Goal: Transaction & Acquisition: Register for event/course

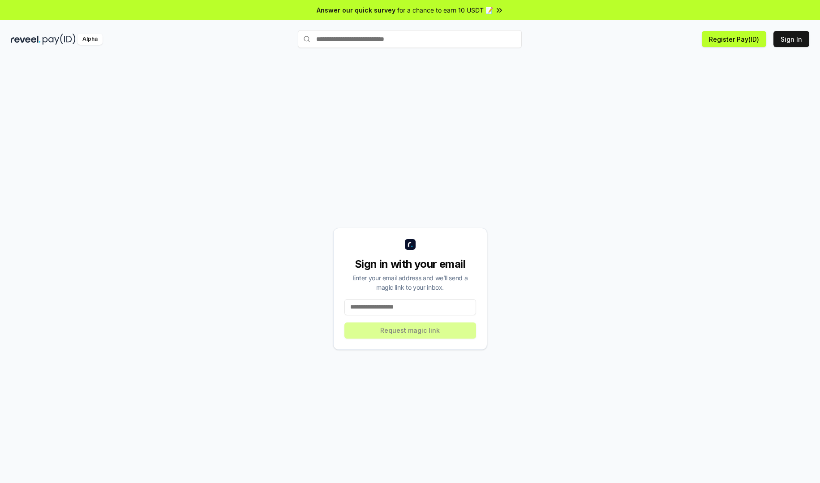
click at [504, 160] on div "Sign in with your email Enter your email address and we’ll send a magic link to…" at bounding box center [410, 289] width 799 height 440
click at [432, 303] on input at bounding box center [411, 307] width 132 height 16
click at [425, 310] on input at bounding box center [411, 307] width 132 height 16
type input "**********"
click at [407, 328] on button "Request magic link" at bounding box center [411, 330] width 132 height 16
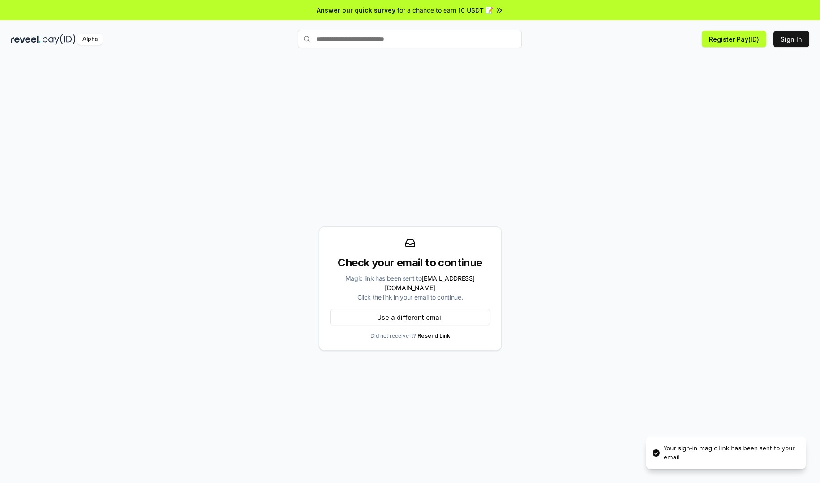
click at [418, 132] on div "Check your email to continue Magic link has been sent to wx753797579@gmail.com …" at bounding box center [410, 289] width 799 height 440
click at [523, 219] on div "Check your email to continue Magic link has been sent to wx753797579@gmail.com …" at bounding box center [410, 289] width 799 height 440
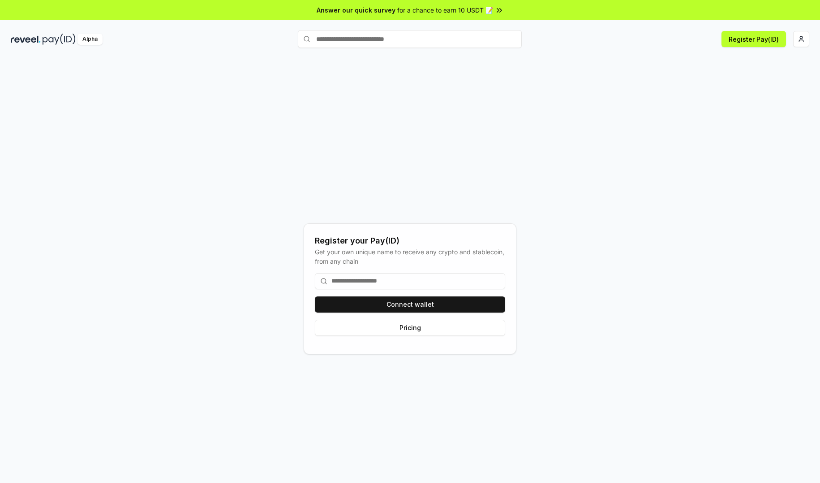
click at [416, 278] on input at bounding box center [410, 281] width 190 height 16
type input "*"
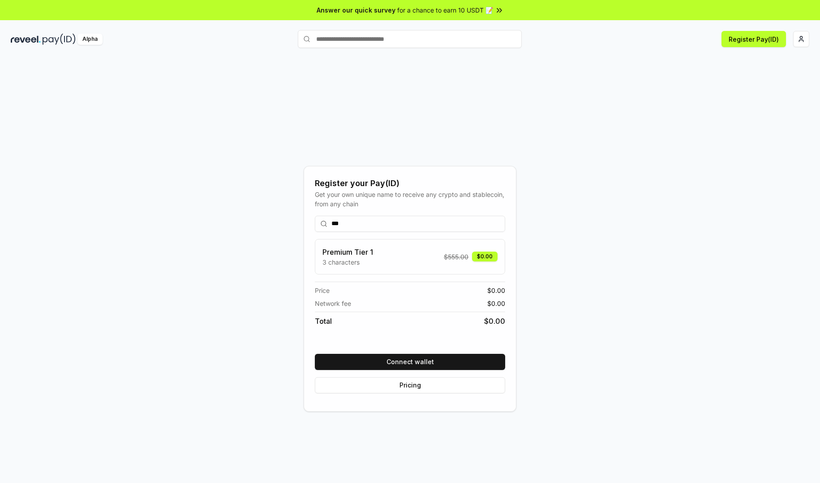
drag, startPoint x: 342, startPoint y: 227, endPoint x: 322, endPoint y: 228, distance: 19.7
click at [322, 228] on input "***" at bounding box center [410, 224] width 190 height 16
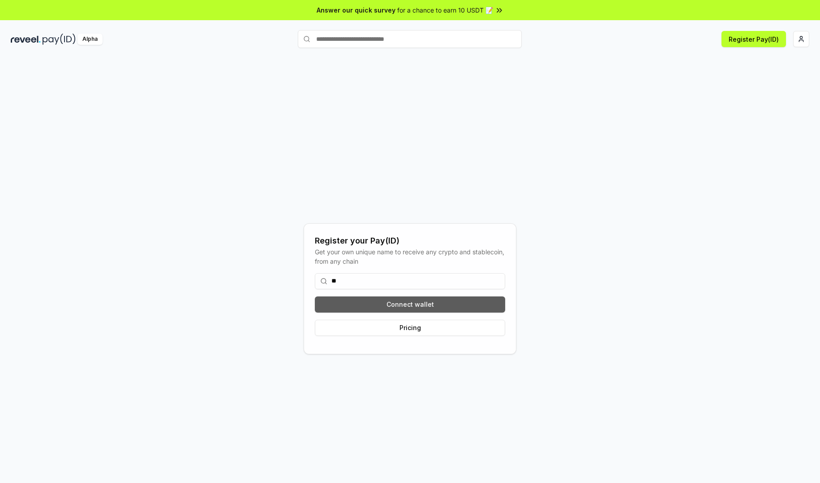
click at [461, 302] on button "Connect wallet" at bounding box center [410, 304] width 190 height 16
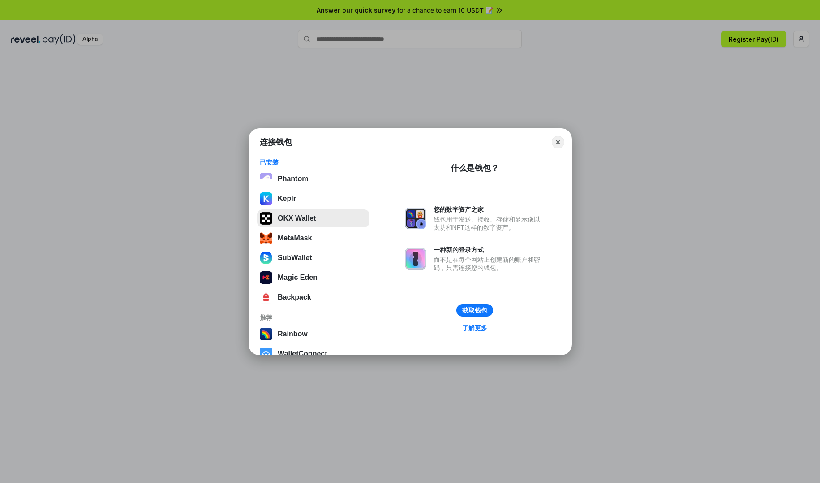
click at [325, 223] on button "OKX Wallet" at bounding box center [313, 218] width 112 height 18
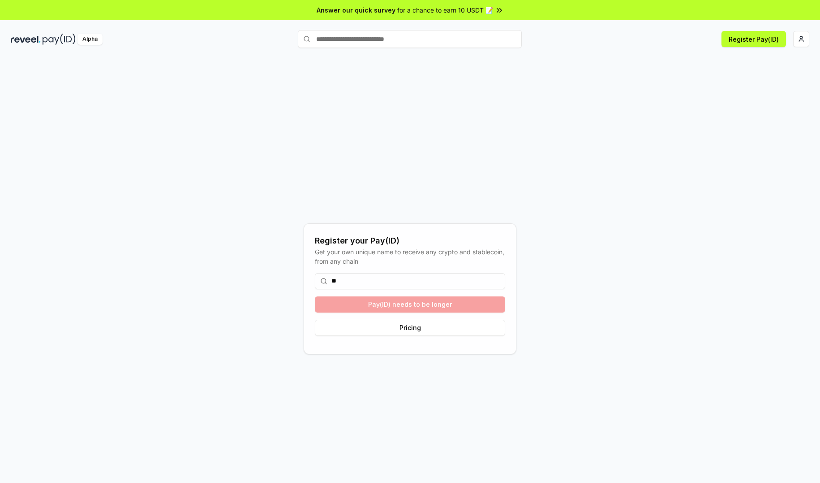
drag, startPoint x: 540, startPoint y: 168, endPoint x: 471, endPoint y: 259, distance: 114.5
click at [540, 170] on div "Register your Pay(ID) Get your own unique name to receive any crypto and stable…" at bounding box center [410, 289] width 799 height 440
click at [400, 280] on input "**" at bounding box center [410, 281] width 190 height 16
click at [400, 279] on input "**" at bounding box center [410, 281] width 190 height 16
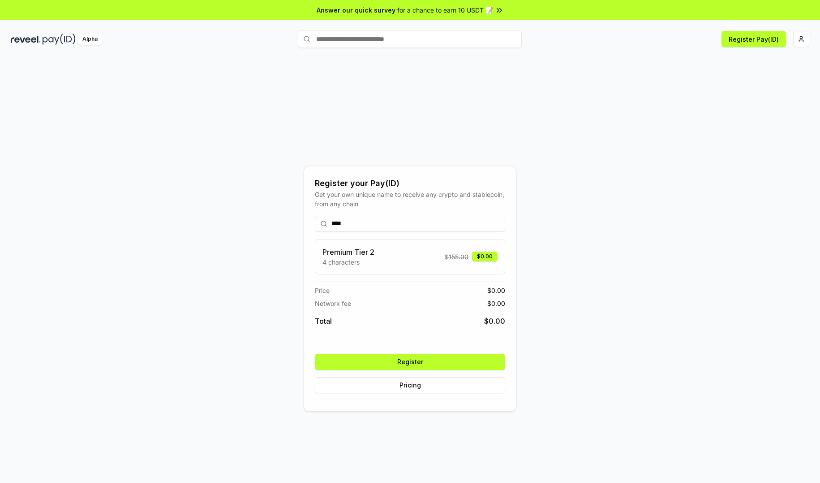
click at [402, 260] on div "Premium Tier 2 4 characters $ 155.00 $0.00" at bounding box center [410, 256] width 175 height 20
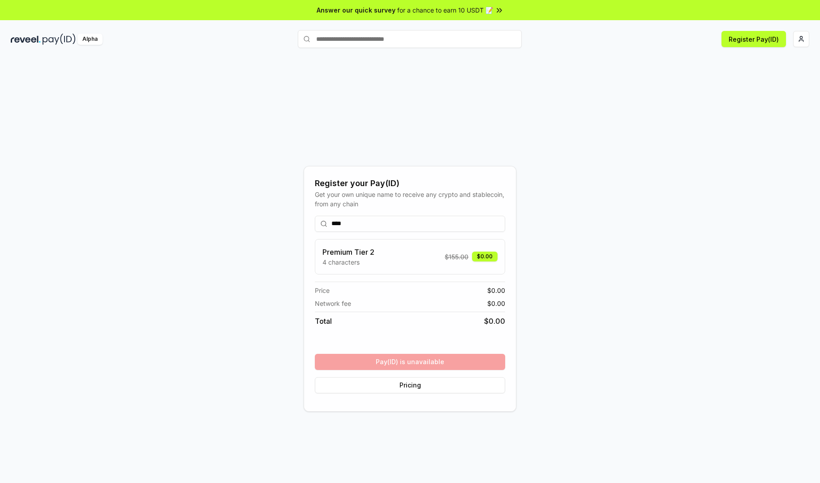
click at [405, 258] on div "Premium Tier 2 4 characters $ 155.00 $0.00" at bounding box center [410, 256] width 175 height 20
click at [412, 318] on div "Total $ 0.00" at bounding box center [410, 318] width 190 height 15
drag, startPoint x: 359, startPoint y: 223, endPoint x: 319, endPoint y: 225, distance: 40.4
click at [319, 225] on input "****" at bounding box center [410, 224] width 190 height 16
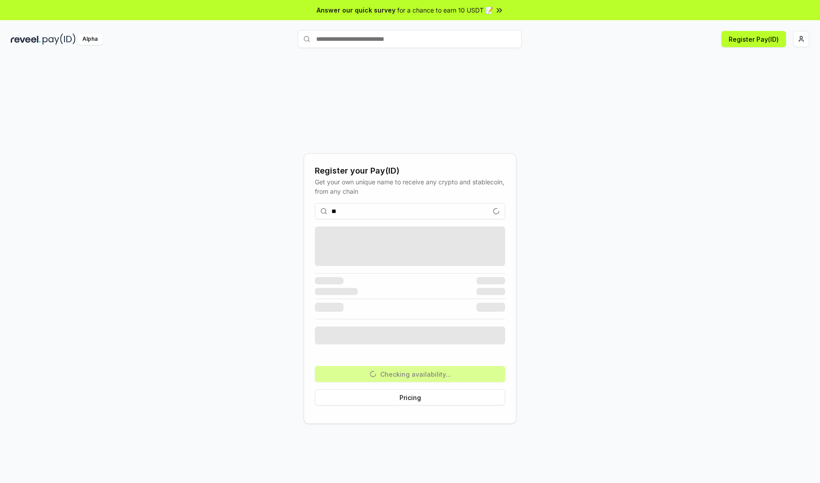
type input "*"
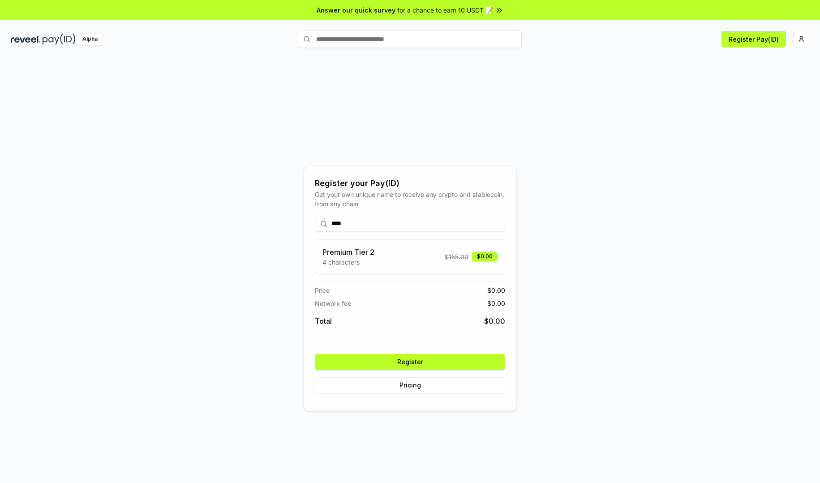
drag, startPoint x: 352, startPoint y: 223, endPoint x: 321, endPoint y: 230, distance: 31.3
click at [321, 230] on input "****" at bounding box center [410, 224] width 190 height 16
click at [395, 228] on input "****" at bounding box center [410, 224] width 190 height 16
drag, startPoint x: 366, startPoint y: 222, endPoint x: 283, endPoint y: 230, distance: 82.8
click at [283, 230] on div "Register your Pay(ID) Get your own unique name to receive any crypto and stable…" at bounding box center [410, 289] width 799 height 440
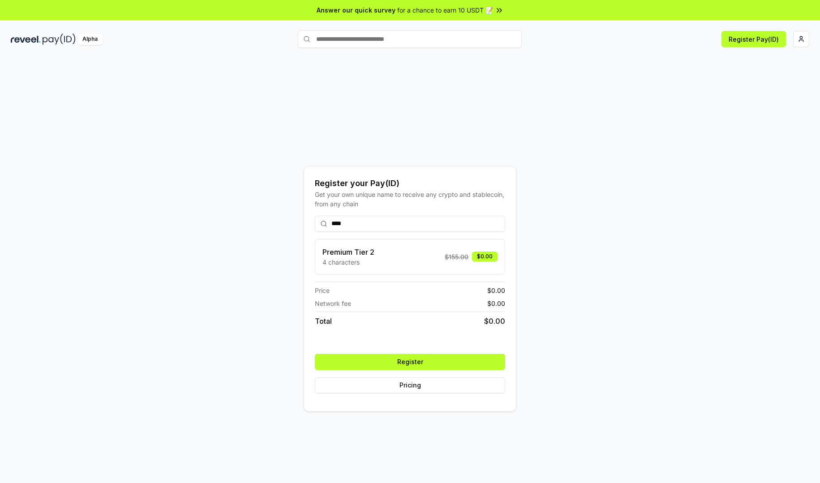
type input "****"
click at [401, 356] on button "Register" at bounding box center [410, 361] width 190 height 16
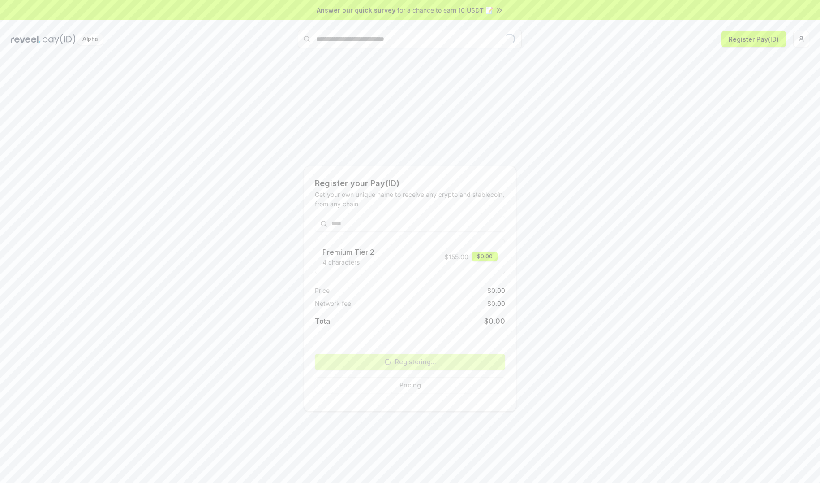
click at [558, 302] on div "Register your Pay(ID) Get your own unique name to receive any crypto and stable…" at bounding box center [410, 289] width 799 height 440
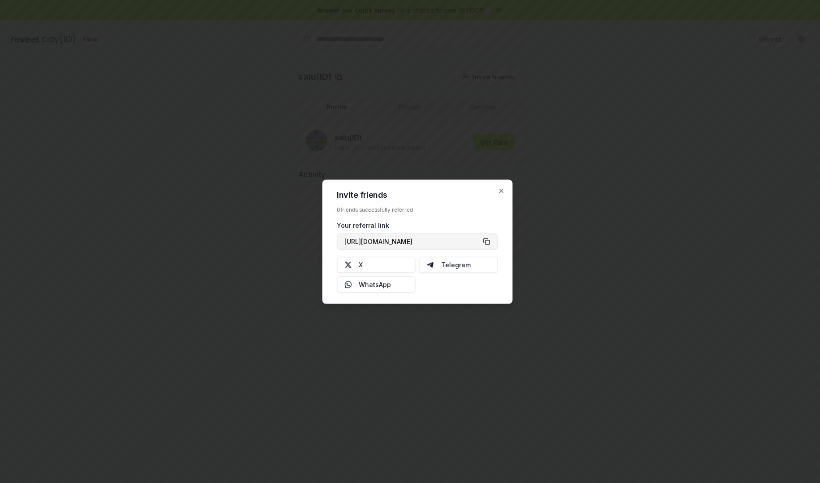
click at [486, 241] on button "https://reveel.id/refer/salu" at bounding box center [417, 241] width 161 height 16
click at [501, 193] on icon "button" at bounding box center [501, 190] width 7 height 7
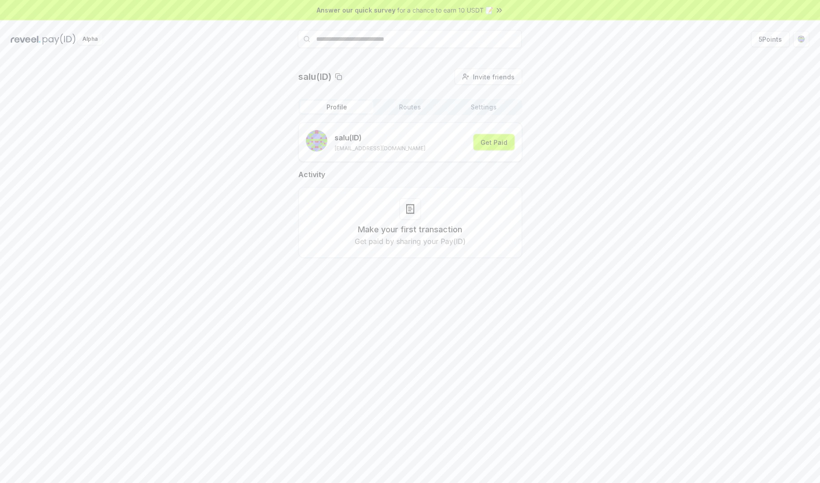
click at [611, 186] on div "salu(ID) Invite friends Invite Profile Routes Settings salu (ID) wx753797579@gm…" at bounding box center [410, 170] width 799 height 203
click at [160, 166] on div "salu(ID) Invite friends Invite Profile Routes Settings salu (ID) wx753797579@gm…" at bounding box center [410, 170] width 799 height 203
click at [392, 234] on h3 "Make your first transaction" at bounding box center [410, 229] width 104 height 13
click at [417, 105] on button "Routes" at bounding box center [410, 107] width 73 height 13
click at [480, 108] on button "Settings" at bounding box center [483, 107] width 73 height 13
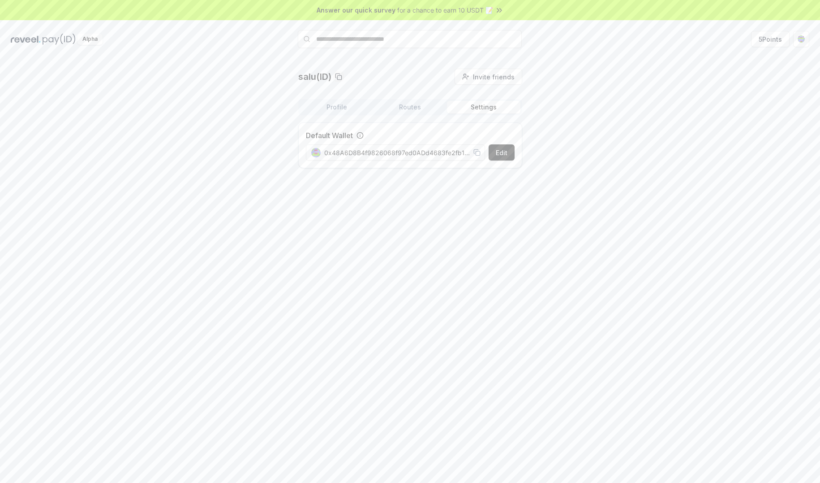
click at [340, 110] on button "Profile" at bounding box center [336, 107] width 73 height 13
click at [481, 143] on button "Get Paid" at bounding box center [494, 142] width 41 height 16
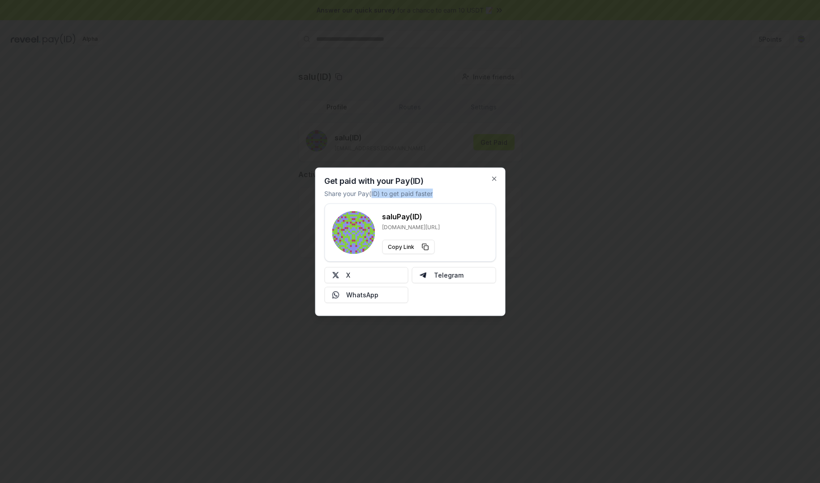
drag, startPoint x: 374, startPoint y: 194, endPoint x: 447, endPoint y: 191, distance: 73.1
click at [443, 191] on div "Get paid with your Pay(ID) Share your Pay(ID) to get paid faster salu Pay(ID) r…" at bounding box center [410, 241] width 190 height 148
click at [467, 195] on div "Get paid with your Pay(ID) Share your Pay(ID) to get paid faster salu Pay(ID) r…" at bounding box center [410, 241] width 190 height 148
drag, startPoint x: 349, startPoint y: 191, endPoint x: 414, endPoint y: 190, distance: 65.4
click at [401, 190] on p "Share your Pay(ID) to get paid faster" at bounding box center [378, 192] width 108 height 9
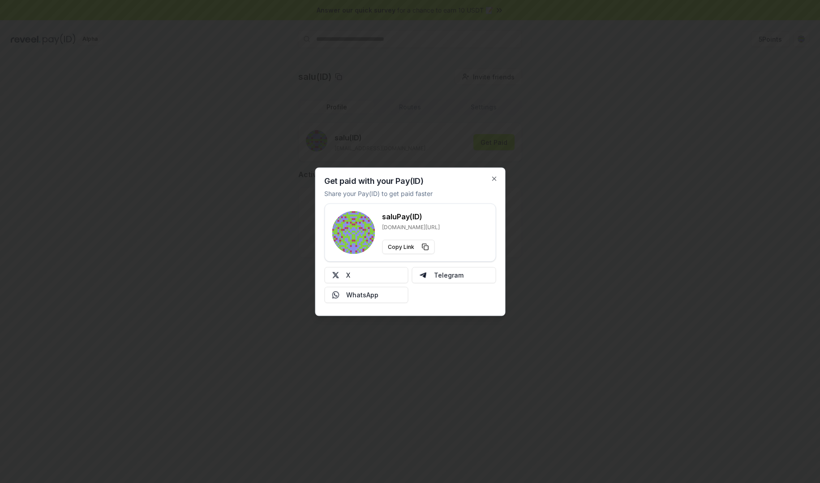
click at [488, 205] on div "salu Pay(ID) reveel.id/pay/salu Copy Link" at bounding box center [410, 232] width 172 height 58
click at [499, 181] on div "Get paid with your Pay(ID) Share your Pay(ID) to get paid faster salu Pay(ID) r…" at bounding box center [410, 241] width 190 height 148
click at [395, 273] on button "X" at bounding box center [366, 275] width 84 height 16
click at [497, 174] on div "Get paid with your Pay(ID) Share your Pay(ID) to get paid faster salu Pay(ID) r…" at bounding box center [410, 241] width 190 height 148
click at [496, 178] on icon "button" at bounding box center [494, 178] width 7 height 7
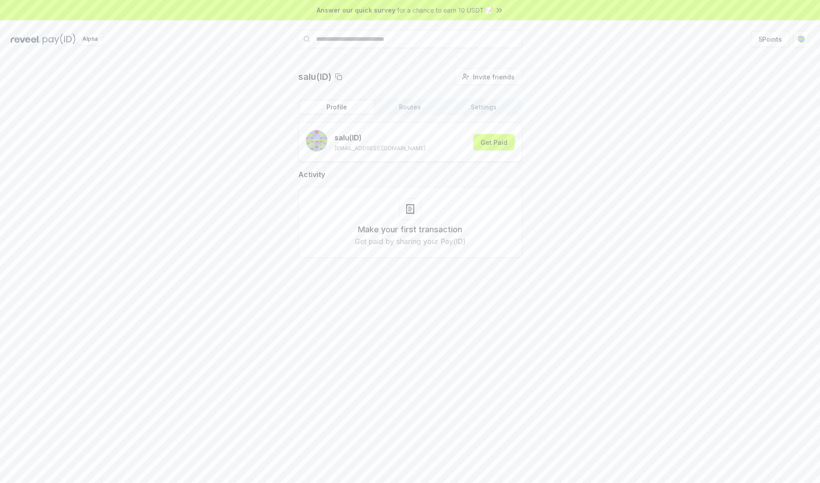
click at [558, 168] on div "salu(ID) Invite friends Invite Profile Routes Settings salu (ID) wx753797579@gm…" at bounding box center [410, 170] width 799 height 203
click at [409, 108] on button "Routes" at bounding box center [410, 107] width 73 height 13
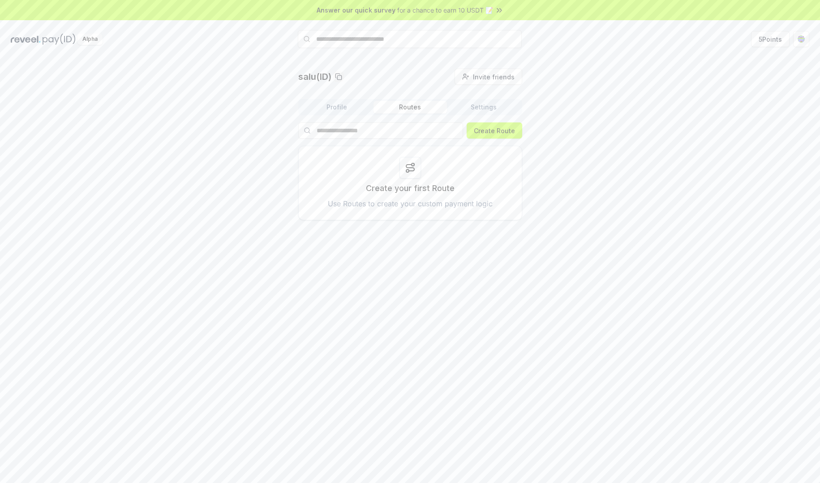
click at [489, 105] on button "Settings" at bounding box center [483, 107] width 73 height 13
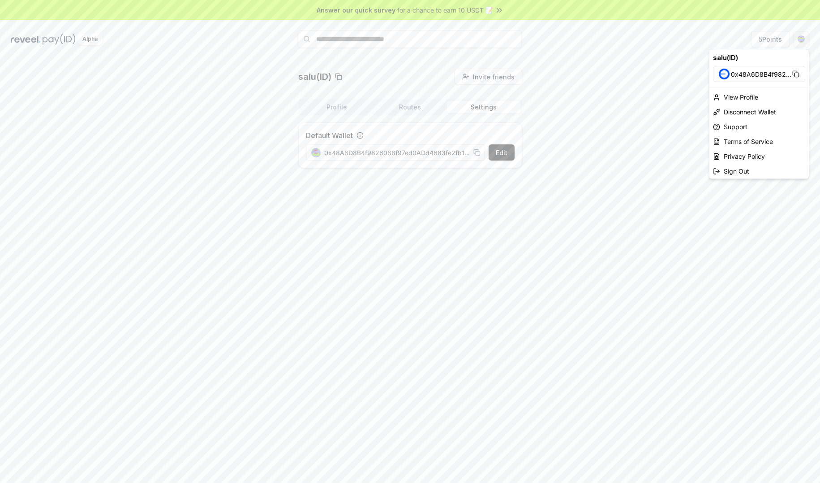
click at [795, 39] on html "Answer our quick survey for a chance to earn 10 USDT 📝 Alpha 5 Points salu(ID) …" at bounding box center [410, 241] width 820 height 483
click at [745, 97] on div "View Profile" at bounding box center [759, 97] width 99 height 15
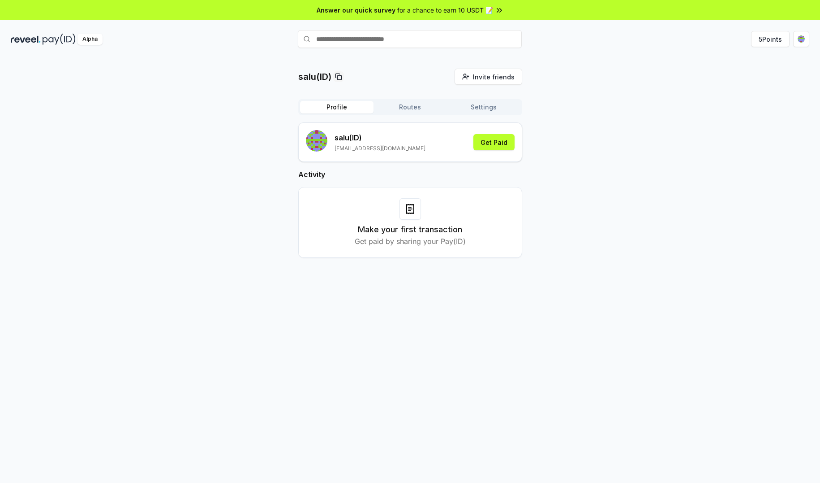
click at [444, 146] on div "salu (ID) wx753797579@gmail.com Get Paid" at bounding box center [410, 142] width 209 height 24
click at [361, 146] on p "wx753797579@gmail.com" at bounding box center [380, 148] width 91 height 7
click at [379, 138] on p "salu (ID)" at bounding box center [380, 137] width 91 height 11
click at [386, 142] on p "salu (ID)" at bounding box center [380, 137] width 91 height 11
click at [401, 142] on p "salu (ID)" at bounding box center [380, 137] width 91 height 11
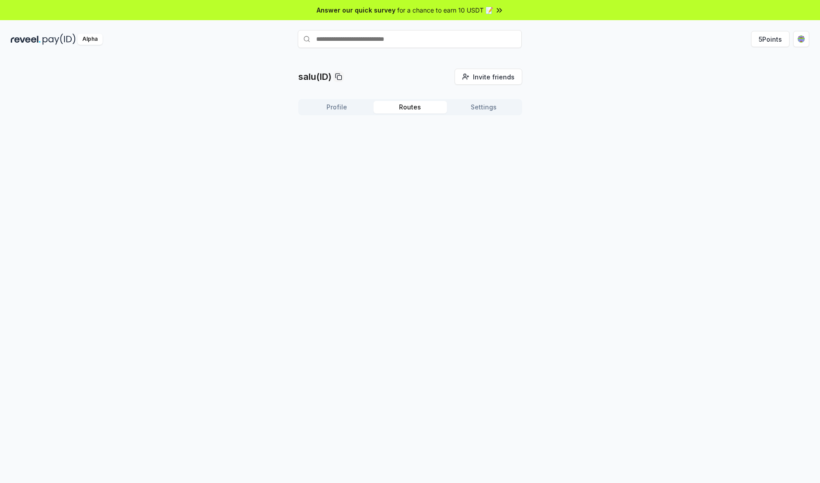
click at [404, 108] on button "Routes" at bounding box center [410, 107] width 73 height 13
click at [475, 108] on button "Settings" at bounding box center [483, 107] width 73 height 13
click at [426, 108] on button "Routes" at bounding box center [410, 107] width 73 height 13
click at [469, 105] on button "Settings" at bounding box center [483, 107] width 73 height 13
click at [461, 152] on span "0x48A6D8B4f9826068f97ed0ADd4683fe2fb1DC76b" at bounding box center [397, 152] width 146 height 9
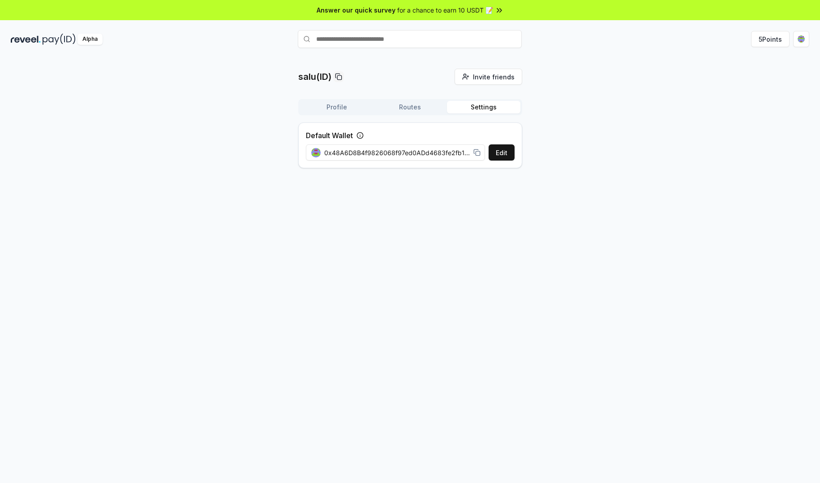
click at [312, 109] on button "Profile" at bounding box center [336, 107] width 73 height 13
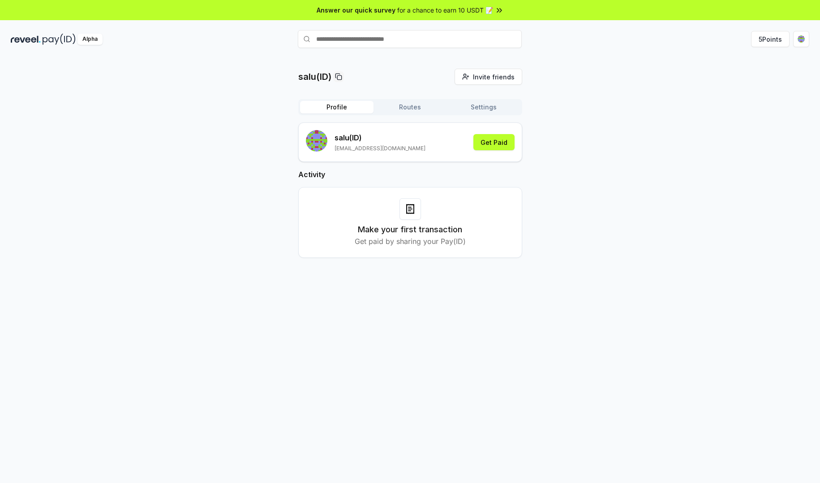
click at [427, 150] on div "salu (ID) wx753797579@gmail.com Get Paid" at bounding box center [410, 142] width 209 height 24
click at [397, 227] on h3 "Make your first transaction" at bounding box center [410, 229] width 104 height 13
click at [406, 215] on div at bounding box center [411, 209] width 22 height 22
click at [412, 238] on p "Get paid by sharing your Pay(ID)" at bounding box center [410, 241] width 111 height 11
drag, startPoint x: 418, startPoint y: 247, endPoint x: 421, endPoint y: 236, distance: 12.2
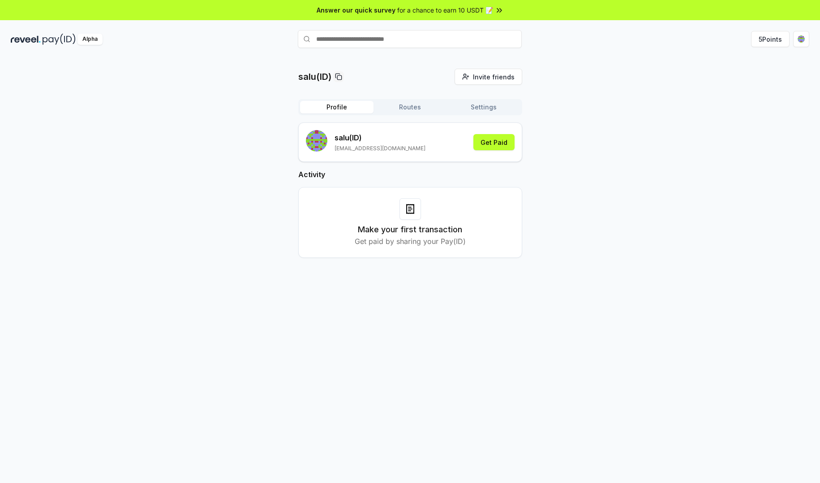
click at [418, 247] on div "Make your first transaction Get paid by sharing your Pay(ID)" at bounding box center [410, 222] width 224 height 71
click at [421, 230] on h3 "Make your first transaction" at bounding box center [410, 229] width 104 height 13
click at [420, 236] on p "Get paid by sharing your Pay(ID)" at bounding box center [410, 241] width 111 height 11
click at [420, 228] on h3 "Make your first transaction" at bounding box center [410, 229] width 104 height 13
click at [390, 39] on input "text" at bounding box center [410, 39] width 224 height 18
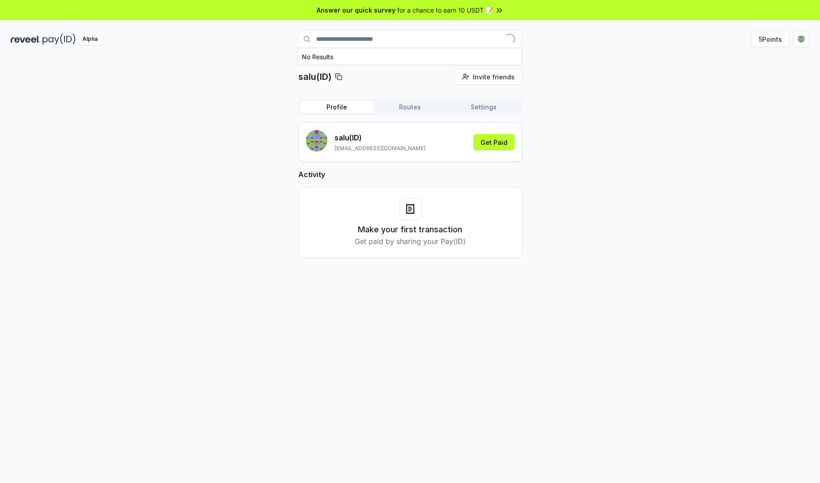
click at [419, 41] on input "**********" at bounding box center [410, 39] width 224 height 18
click at [440, 43] on input "**********" at bounding box center [410, 39] width 224 height 18
drag, startPoint x: 427, startPoint y: 41, endPoint x: 297, endPoint y: 49, distance: 130.2
click at [297, 49] on div "**********" at bounding box center [410, 38] width 820 height 23
click at [361, 44] on input "****" at bounding box center [410, 39] width 224 height 18
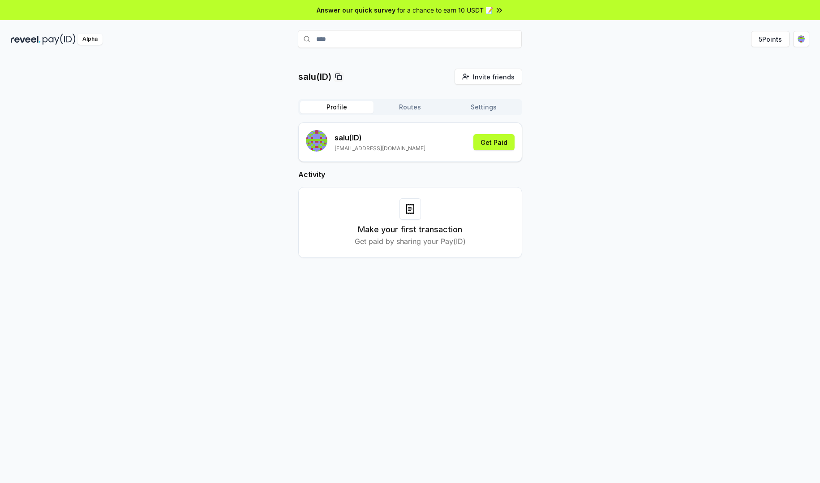
click at [361, 44] on input "****" at bounding box center [410, 39] width 224 height 18
type input "****"
click at [632, 216] on div "salu(ID) Invite friends Invite Profile Routes Settings salu (ID) wx753797579@gm…" at bounding box center [410, 170] width 799 height 203
click at [227, 196] on div "salu(ID) Invite friends Invite Profile Routes Settings salu (ID) wx753797579@gm…" at bounding box center [410, 170] width 799 height 203
drag, startPoint x: 231, startPoint y: 108, endPoint x: 241, endPoint y: 77, distance: 32.4
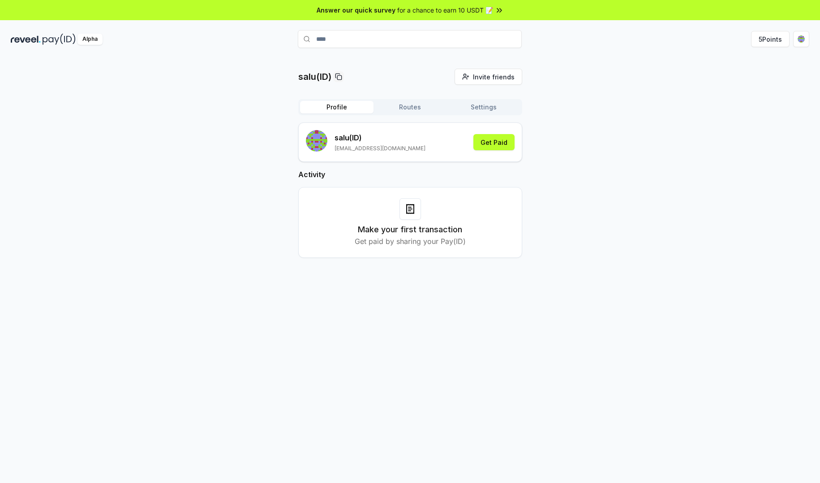
click at [231, 108] on div "salu(ID) Invite friends Invite Profile Routes Settings salu (ID) wx753797579@gm…" at bounding box center [410, 170] width 799 height 203
